Goal: Information Seeking & Learning: Learn about a topic

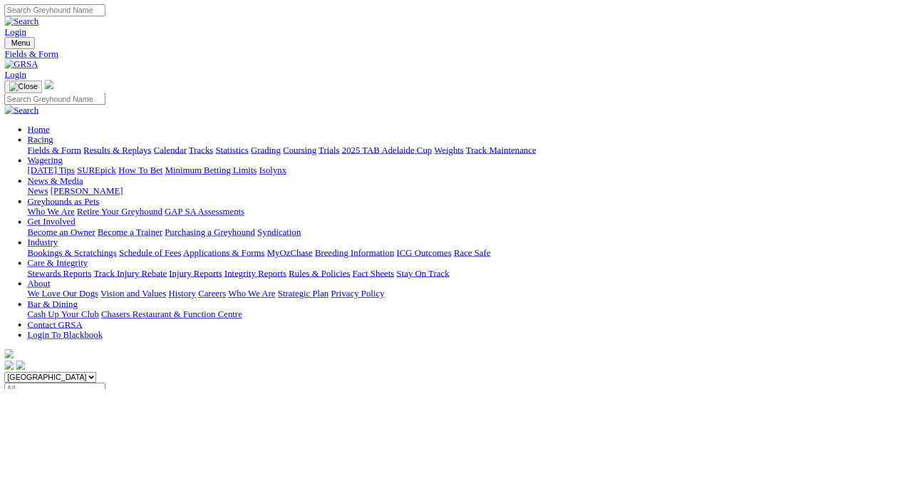
click at [233, 181] on link "Calendar" at bounding box center [212, 187] width 41 height 12
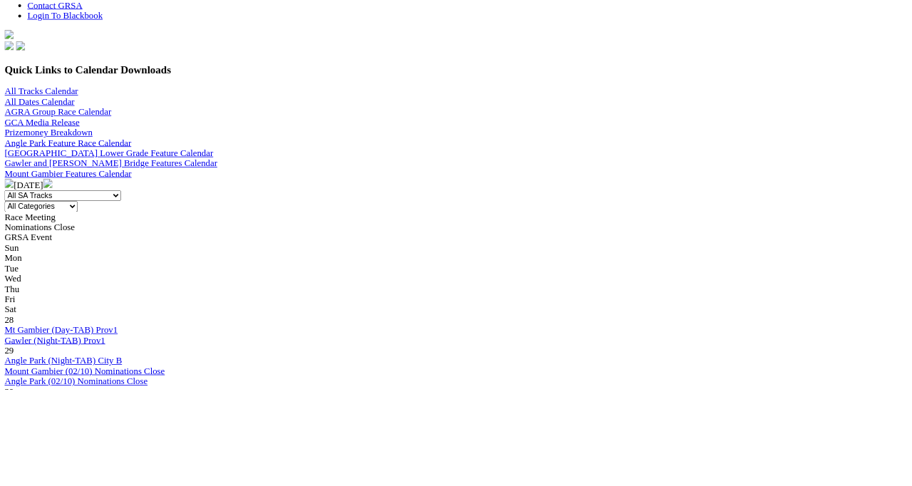
scroll to position [398, 0]
